Goal: Complete application form: Complete application form

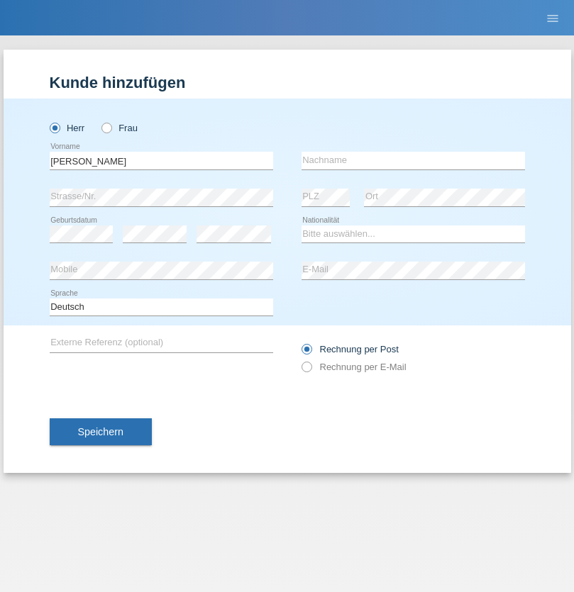
type input "Oliver"
click at [413, 160] on input "text" at bounding box center [412, 161] width 223 height 18
type input "Freund"
select select "CH"
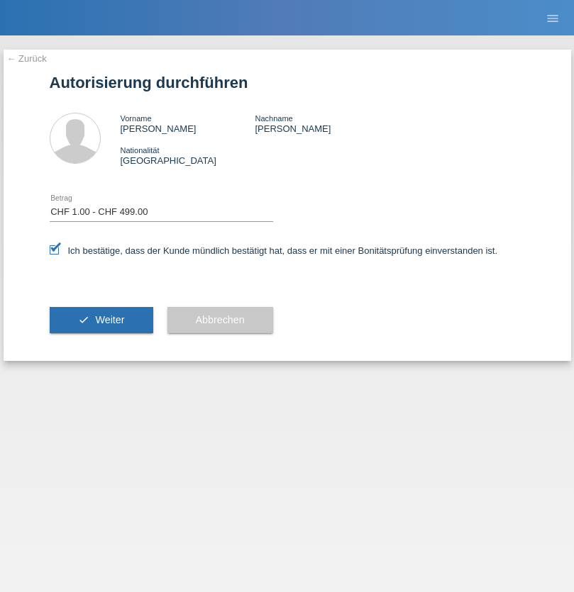
select select "1"
click at [101, 320] on span "Weiter" at bounding box center [109, 319] width 29 height 11
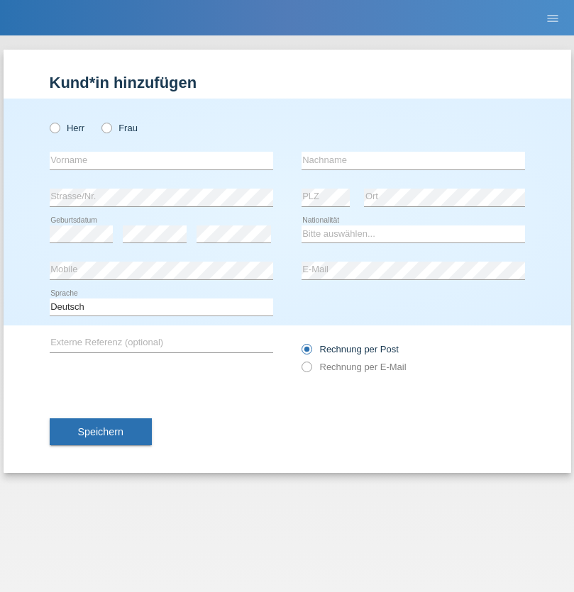
radio input "true"
click at [161, 160] on input "text" at bounding box center [161, 161] width 223 height 18
type input "Sandra"
click at [413, 160] on input "text" at bounding box center [412, 161] width 223 height 18
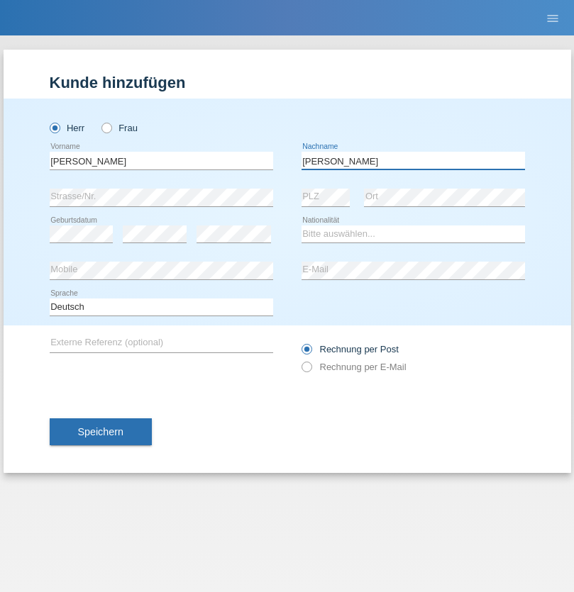
type input "Richner"
select select "CH"
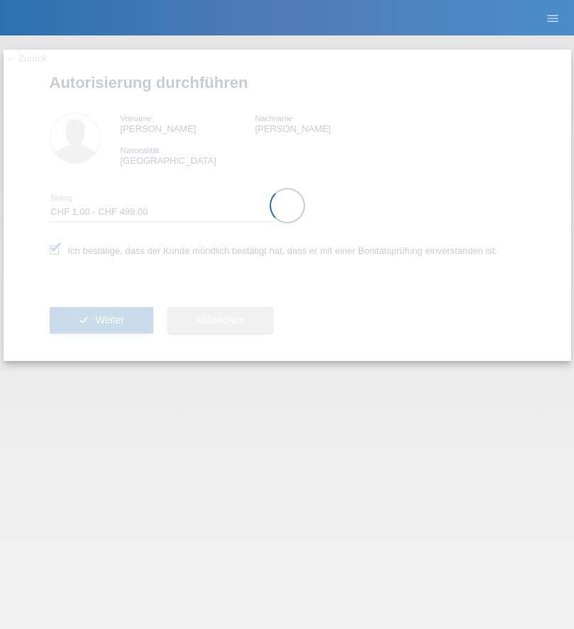
select select "1"
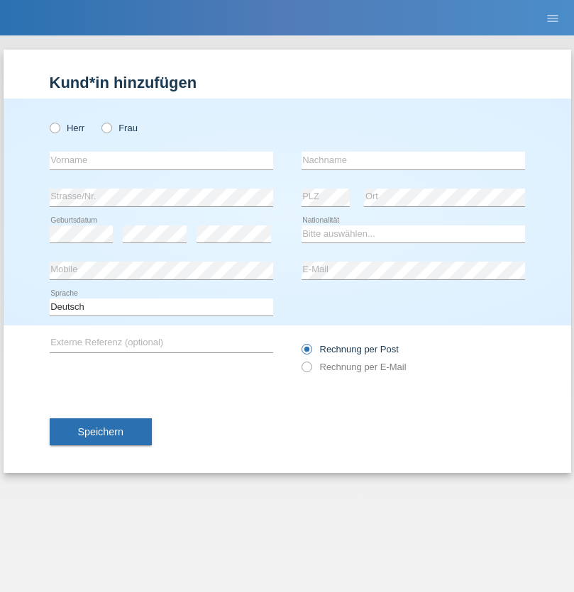
radio input "true"
click at [161, 160] on input "text" at bounding box center [161, 161] width 223 height 18
type input "[PERSON_NAME]"
click at [413, 160] on input "text" at bounding box center [412, 161] width 223 height 18
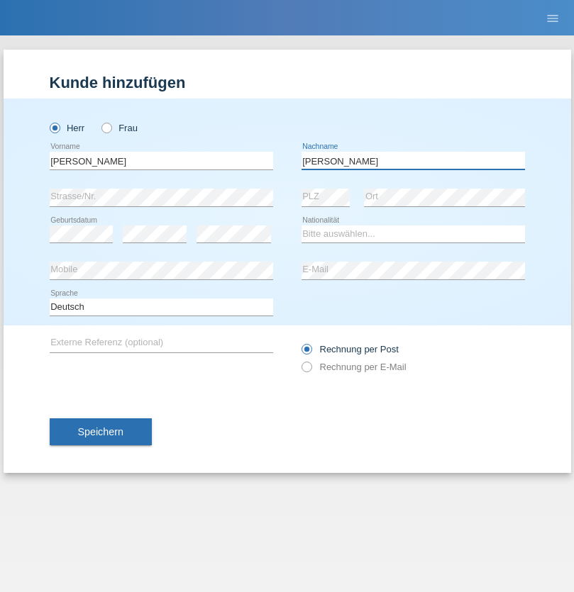
type input "[PERSON_NAME]"
select select "PT"
select select "C"
select select "01"
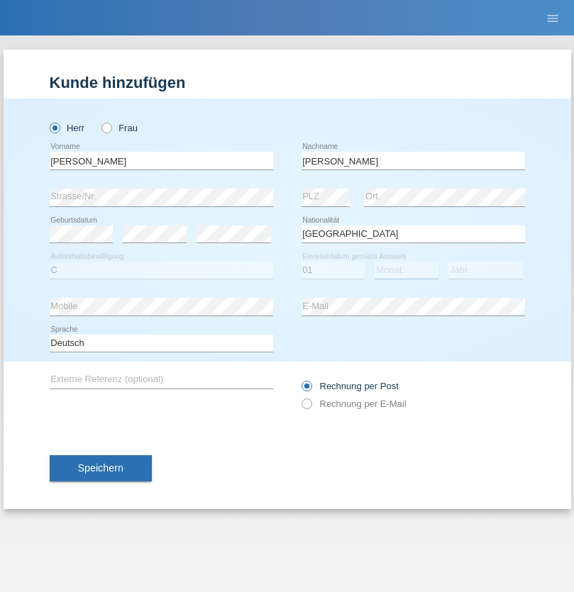
select select "01"
select select "2013"
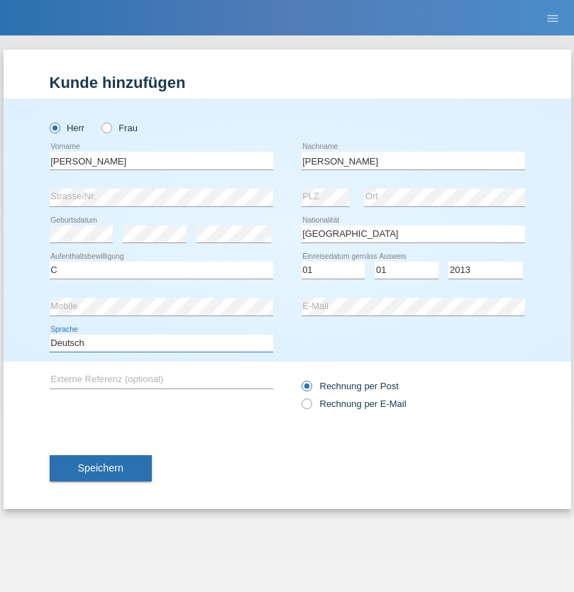
select select "en"
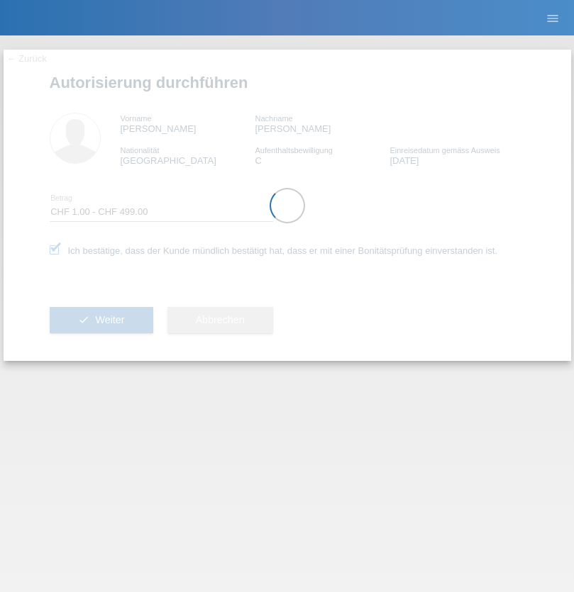
select select "1"
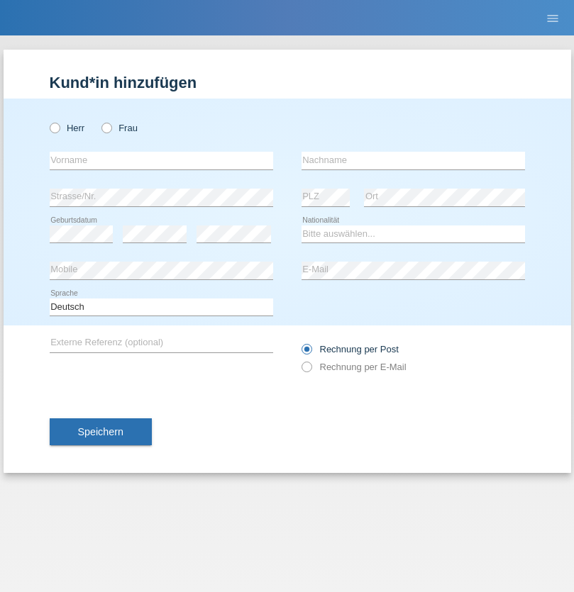
radio input "true"
click at [161, 160] on input "text" at bounding box center [161, 161] width 223 height 18
type input "Thammachat"
click at [413, 160] on input "text" at bounding box center [412, 161] width 223 height 18
type input "Kaewphoung"
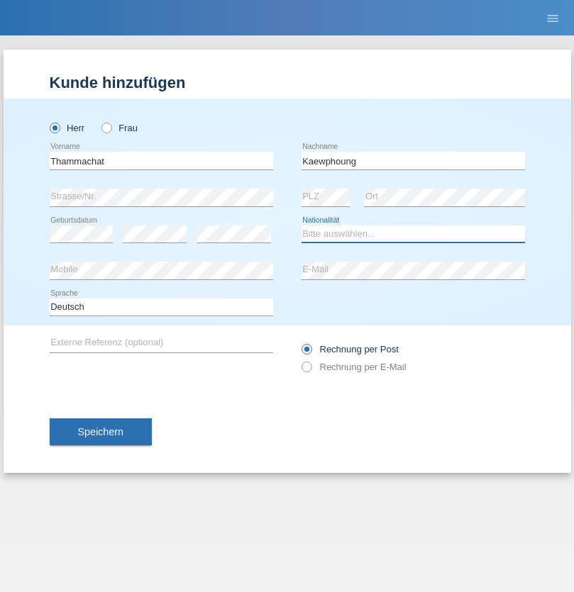
select select "TH"
select select "C"
select select "23"
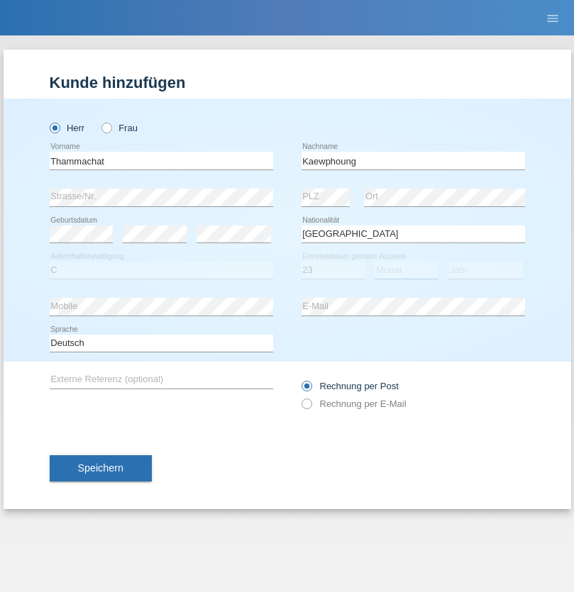
select select "12"
select select "2021"
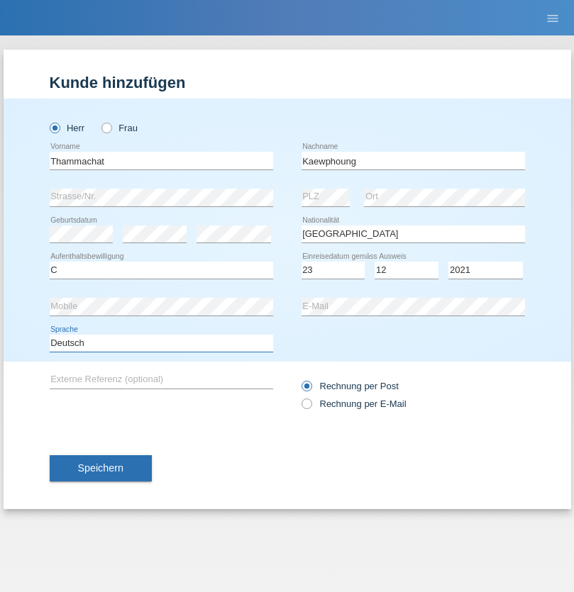
select select "en"
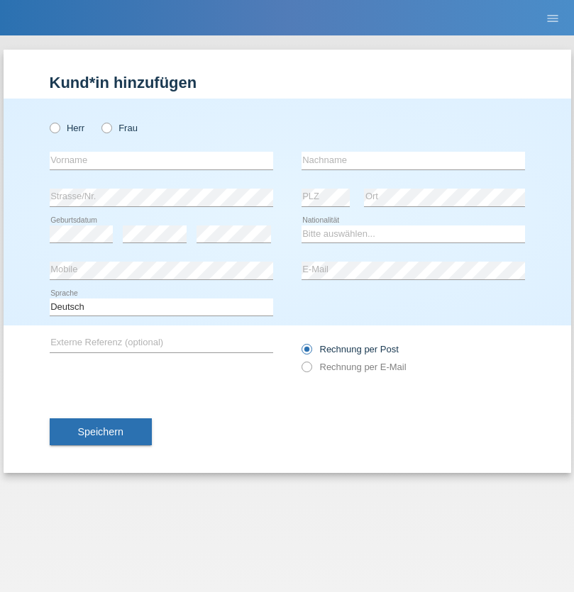
radio input "true"
click at [161, 160] on input "text" at bounding box center [161, 161] width 223 height 18
type input "Beatrice"
click at [413, 160] on input "text" at bounding box center [412, 161] width 223 height 18
type input "Zuberbühler"
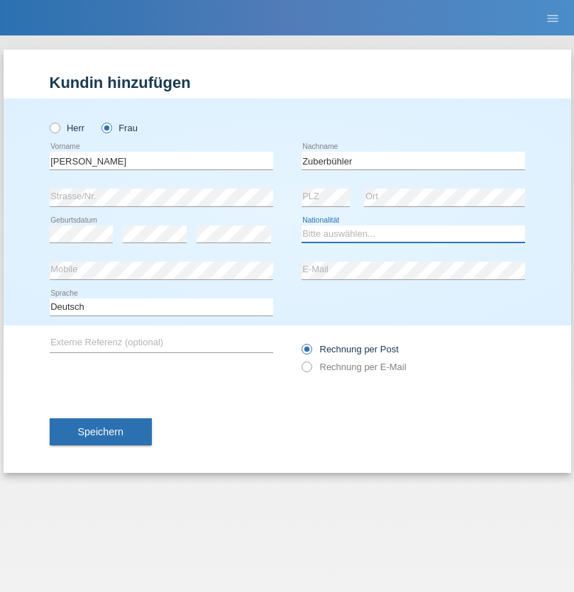
select select "CH"
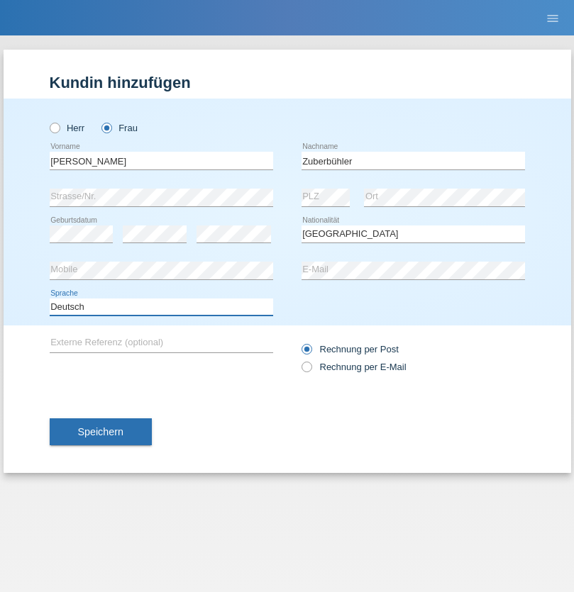
select select "en"
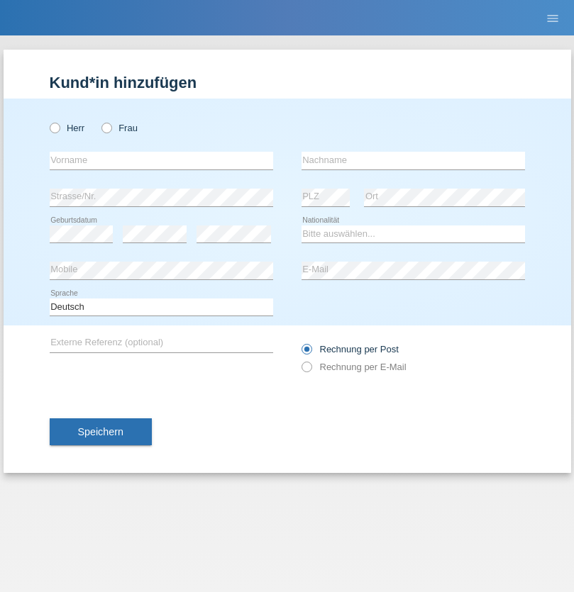
radio input "true"
click at [161, 160] on input "text" at bounding box center [161, 161] width 223 height 18
type input "[PERSON_NAME]"
click at [413, 160] on input "text" at bounding box center [412, 161] width 223 height 18
type input "Recine"
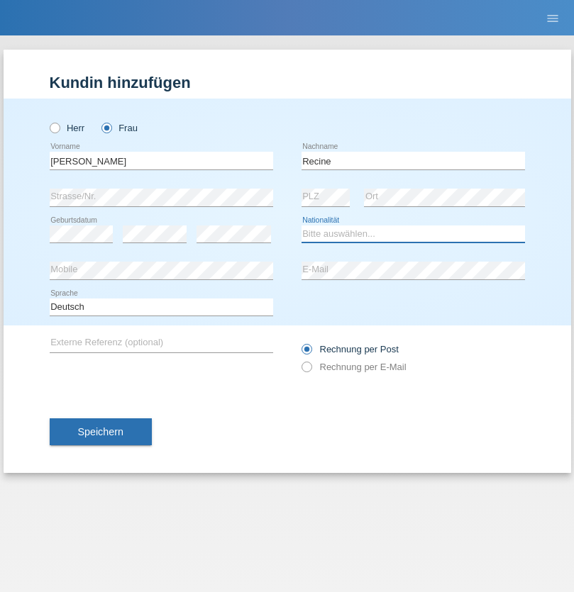
select select "CH"
radio input "true"
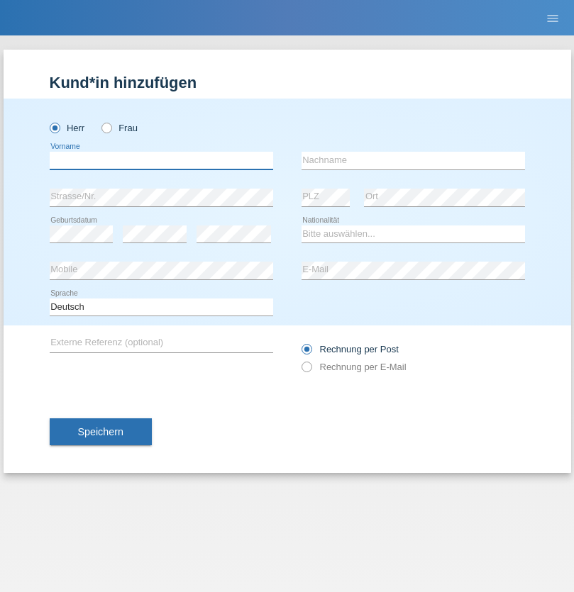
click at [161, 160] on input "text" at bounding box center [161, 161] width 223 height 18
type input "Christof"
click at [413, 160] on input "text" at bounding box center [412, 161] width 223 height 18
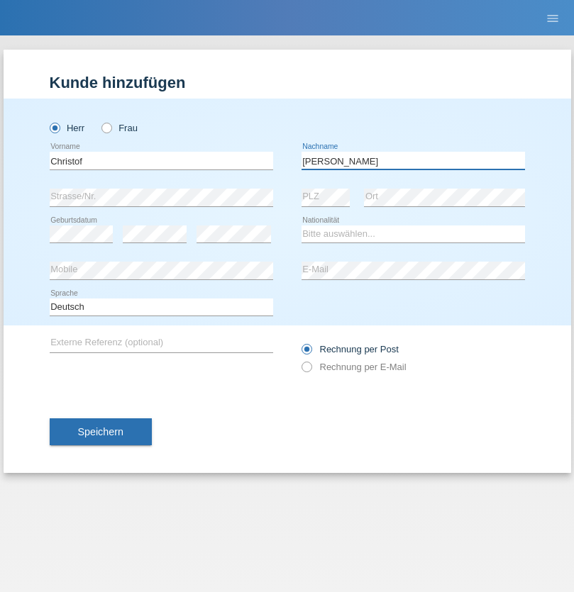
type input "[PERSON_NAME]"
select select "CH"
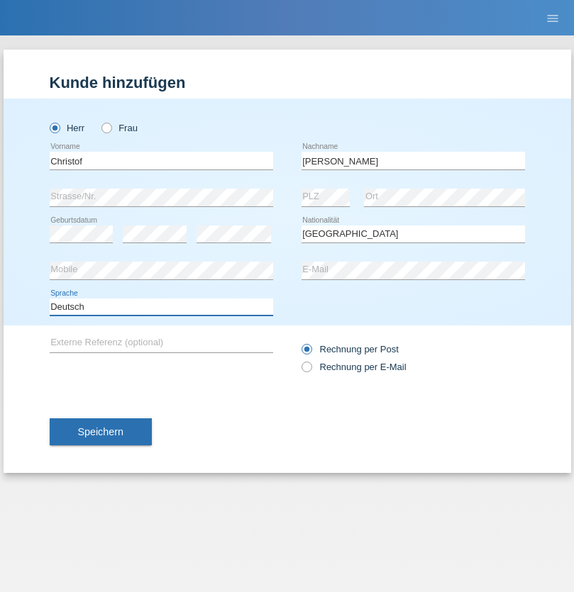
select select "en"
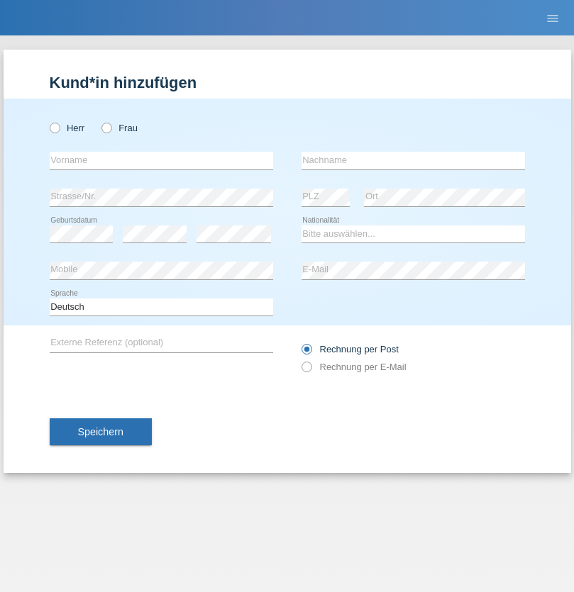
radio input "true"
click at [161, 160] on input "text" at bounding box center [161, 161] width 223 height 18
type input "Qashqo"
click at [413, 160] on input "text" at bounding box center [412, 161] width 223 height 18
type input "hassan"
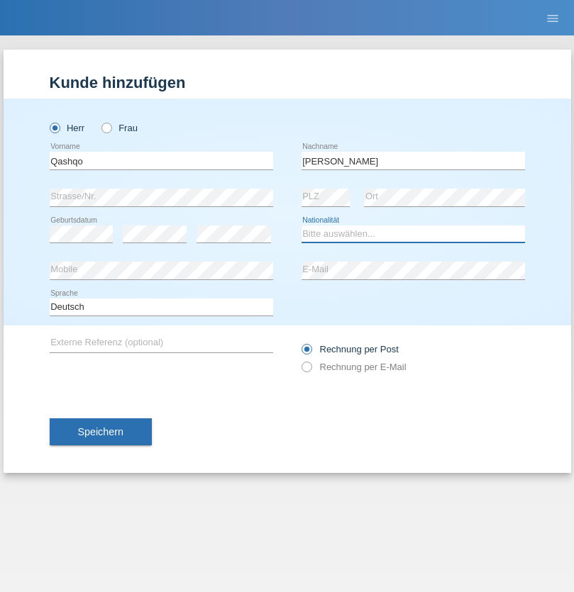
select select "CH"
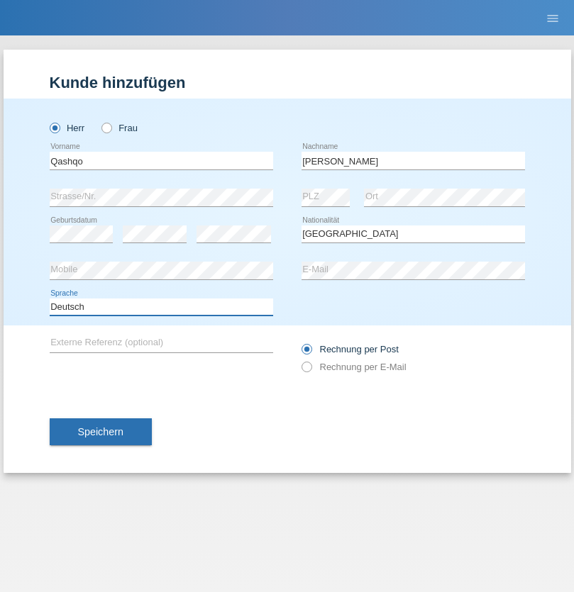
select select "en"
